Goal: Communication & Community: Ask a question

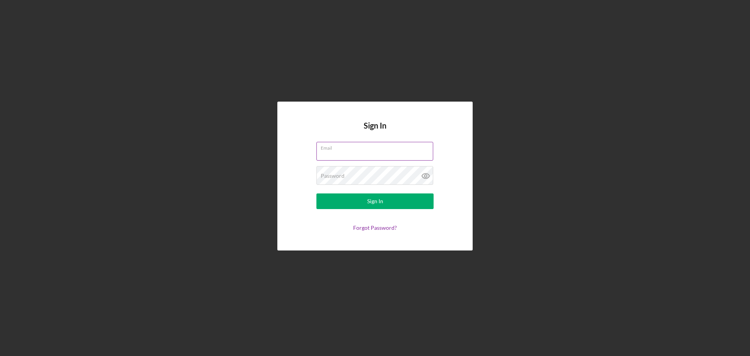
click at [345, 150] on div "Email" at bounding box center [375, 152] width 117 height 20
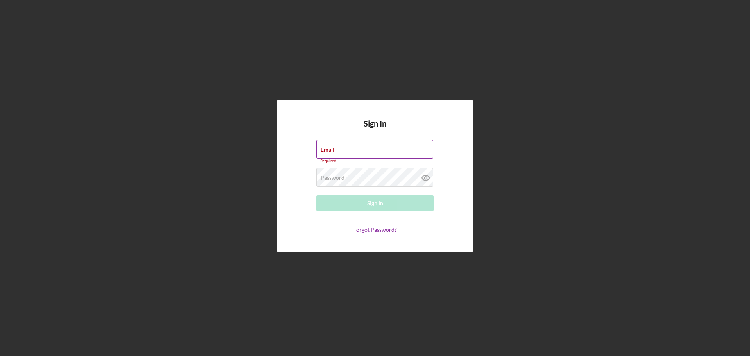
click at [326, 152] on label "Email" at bounding box center [328, 150] width 14 height 6
click at [326, 152] on input "Email" at bounding box center [375, 149] width 117 height 19
type input "[EMAIL_ADDRESS][DOMAIN_NAME]"
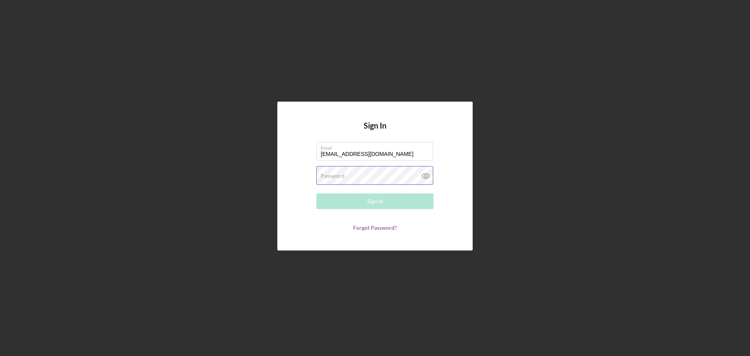
click at [324, 179] on label "Password" at bounding box center [333, 176] width 24 height 6
click at [429, 176] on icon at bounding box center [425, 175] width 7 height 5
click at [392, 202] on button "Sign In" at bounding box center [375, 201] width 117 height 16
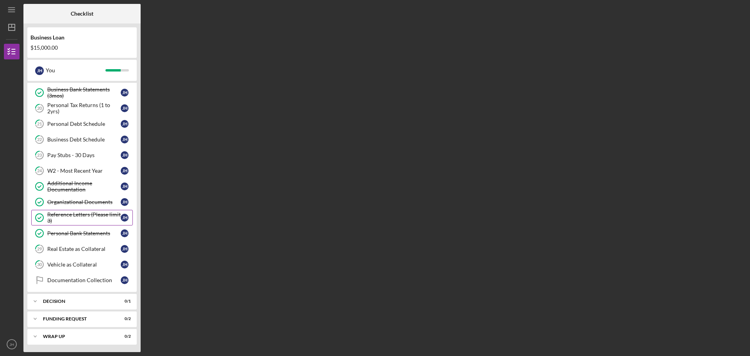
scroll to position [128, 0]
click at [68, 263] on div "Vehicle as Collateral" at bounding box center [83, 264] width 73 height 6
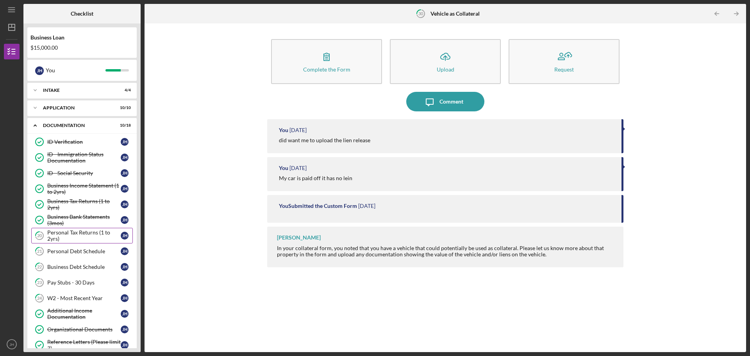
click at [86, 231] on div "Personal Tax Returns (1 to 2yrs)" at bounding box center [83, 235] width 73 height 13
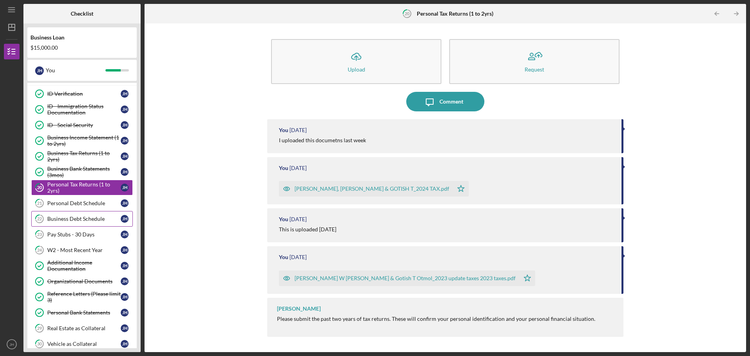
scroll to position [128, 0]
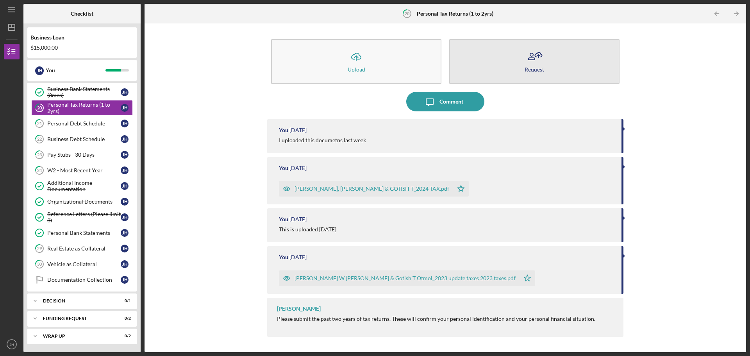
click at [538, 61] on icon "button" at bounding box center [535, 57] width 20 height 20
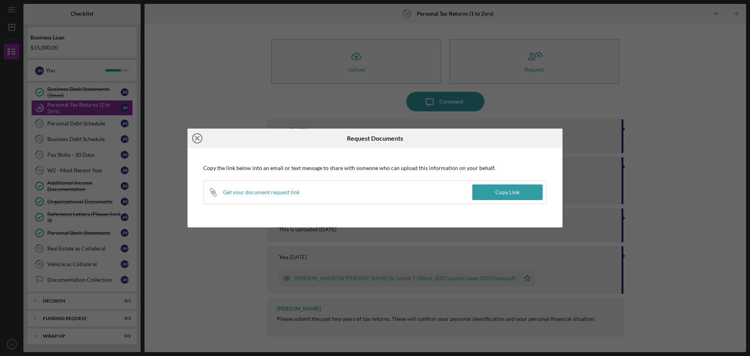
click at [197, 138] on line at bounding box center [197, 138] width 4 height 4
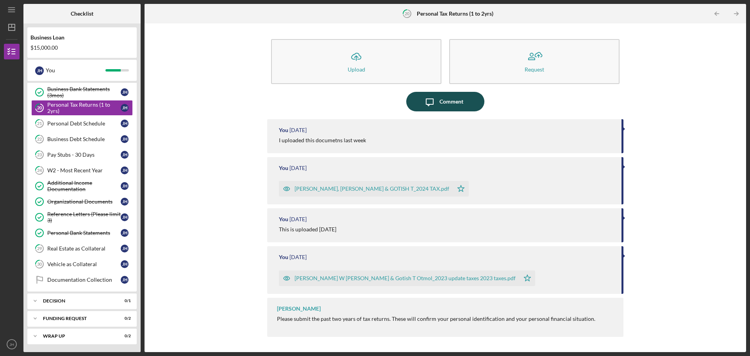
click at [436, 98] on icon "Icon/Message" at bounding box center [430, 102] width 20 height 20
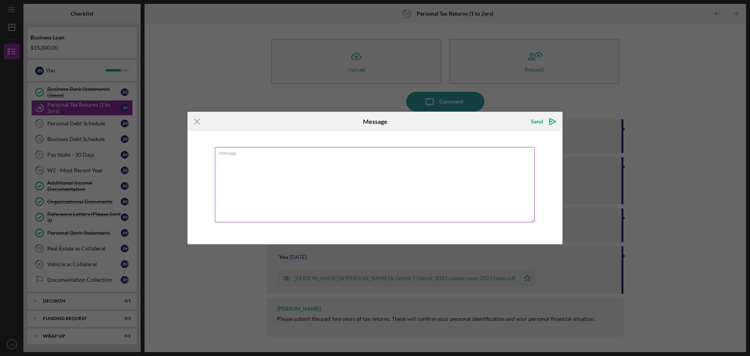
click at [240, 153] on label "Message" at bounding box center [377, 151] width 316 height 9
click at [240, 153] on textarea "Message" at bounding box center [375, 184] width 320 height 75
click at [321, 184] on textarea "Hi pl" at bounding box center [375, 184] width 320 height 75
type textarea "Hi please take a look at the taxes doc."
click at [540, 120] on div "Send" at bounding box center [537, 122] width 12 height 16
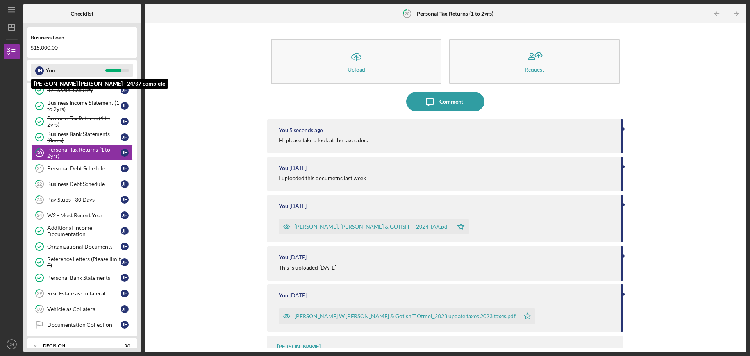
scroll to position [50, 0]
